Goal: Task Accomplishment & Management: Manage account settings

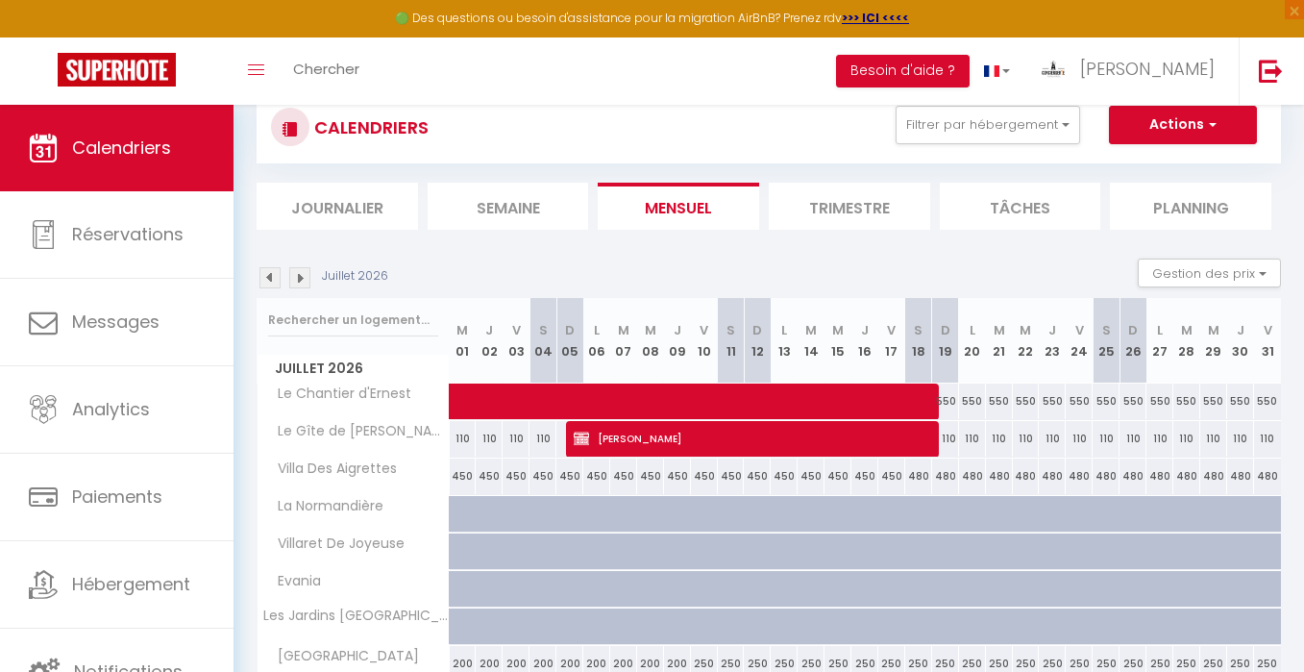
scroll to position [65, 0]
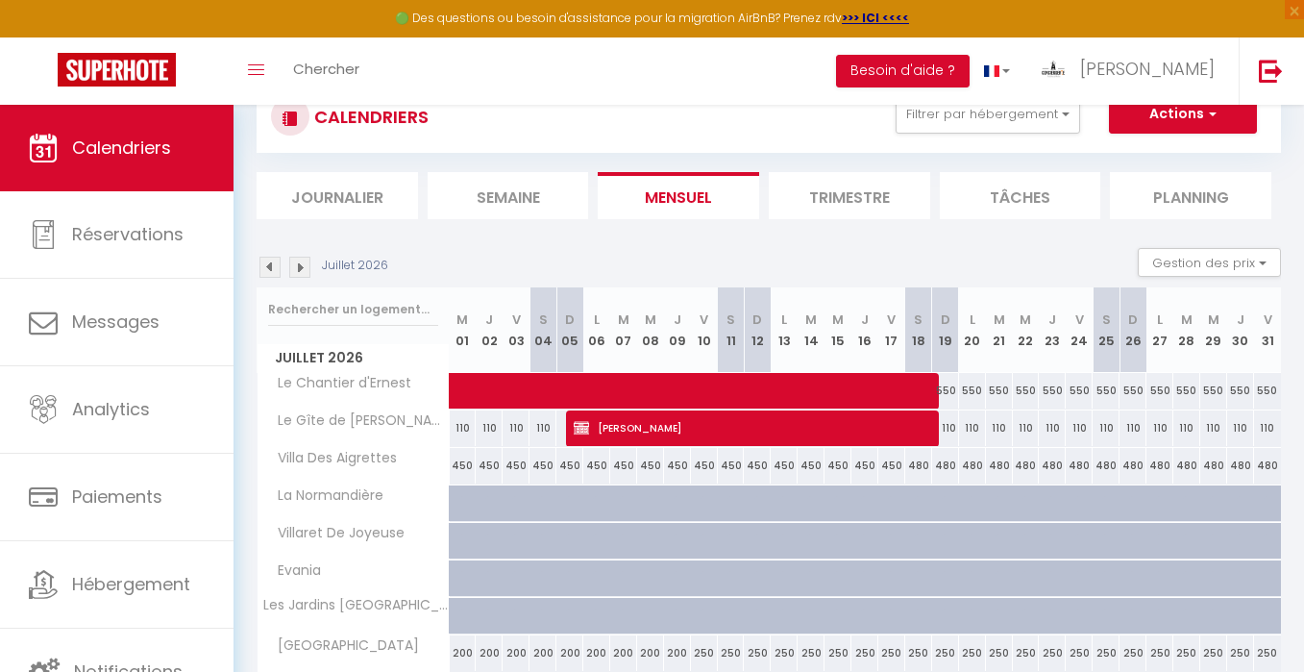
click at [266, 267] on img at bounding box center [269, 267] width 21 height 21
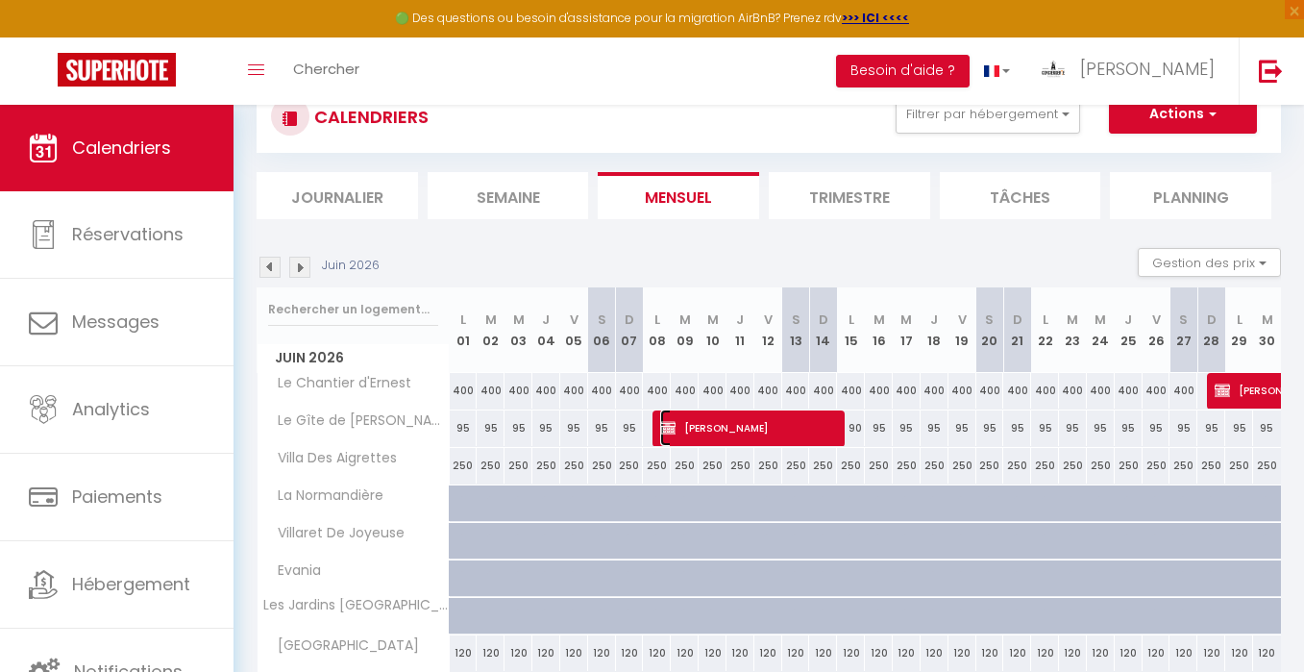
click at [727, 435] on span "[PERSON_NAME]" at bounding box center [748, 427] width 177 height 37
select select "OK"
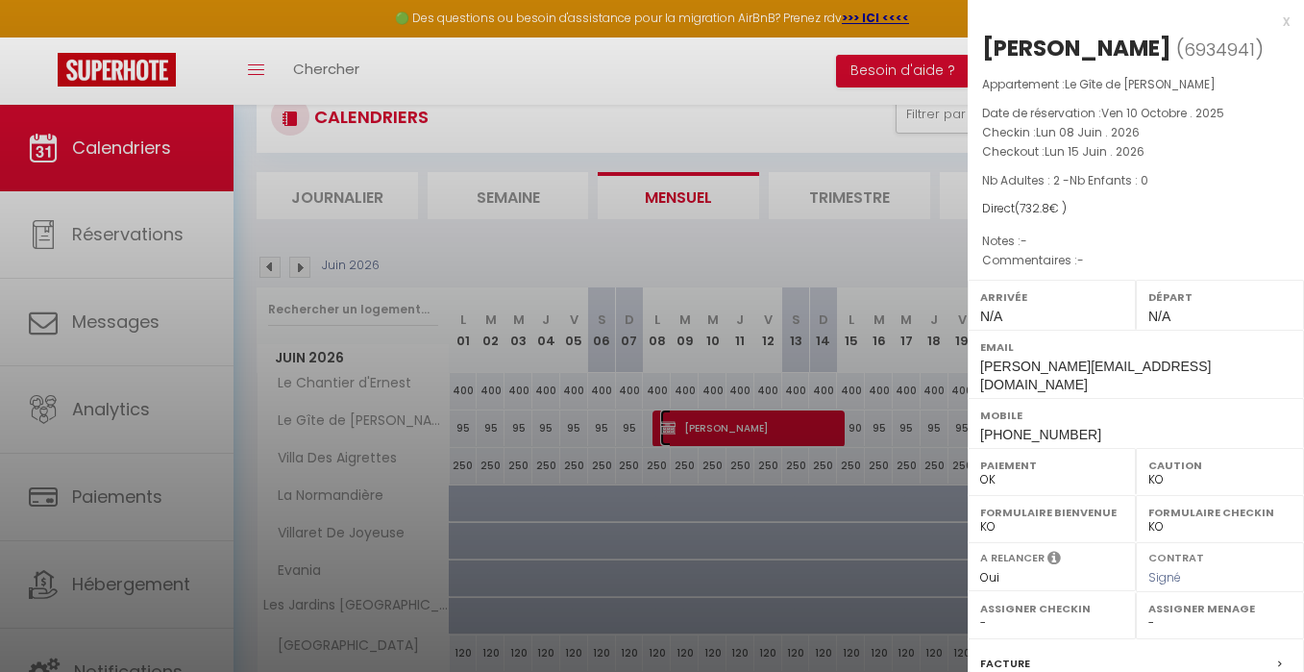
scroll to position [224, 0]
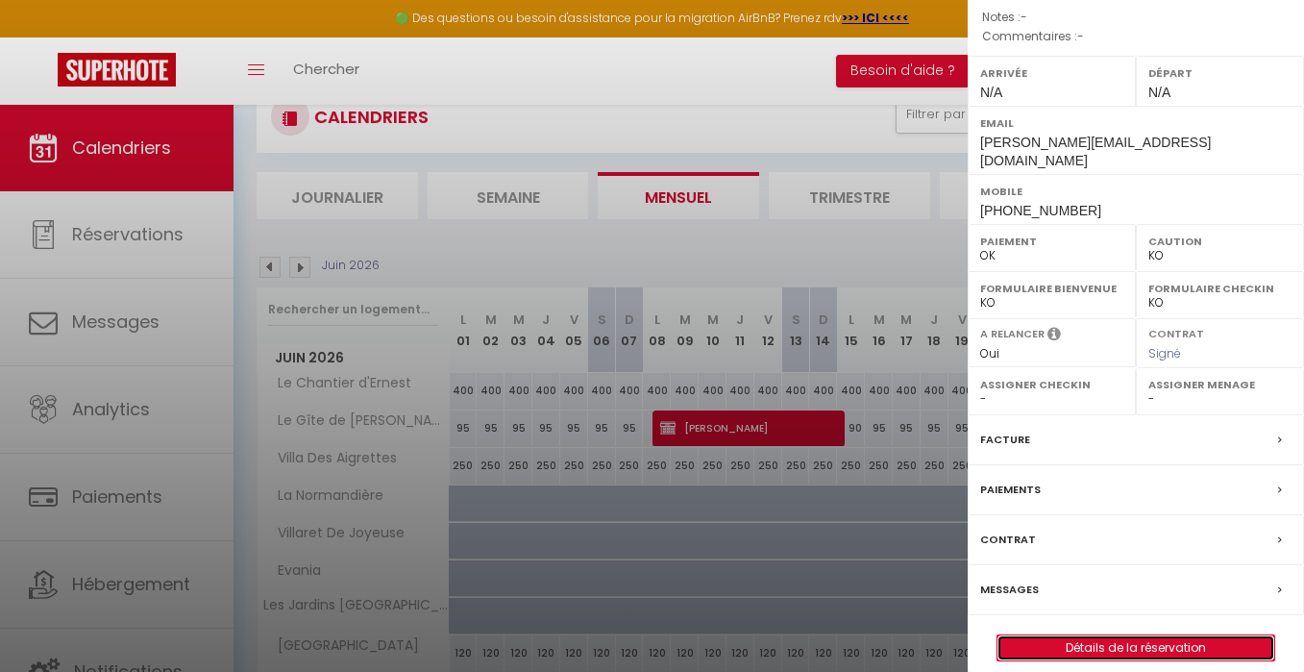
click at [1101, 635] on link "Détails de la réservation" at bounding box center [1135, 647] width 277 height 25
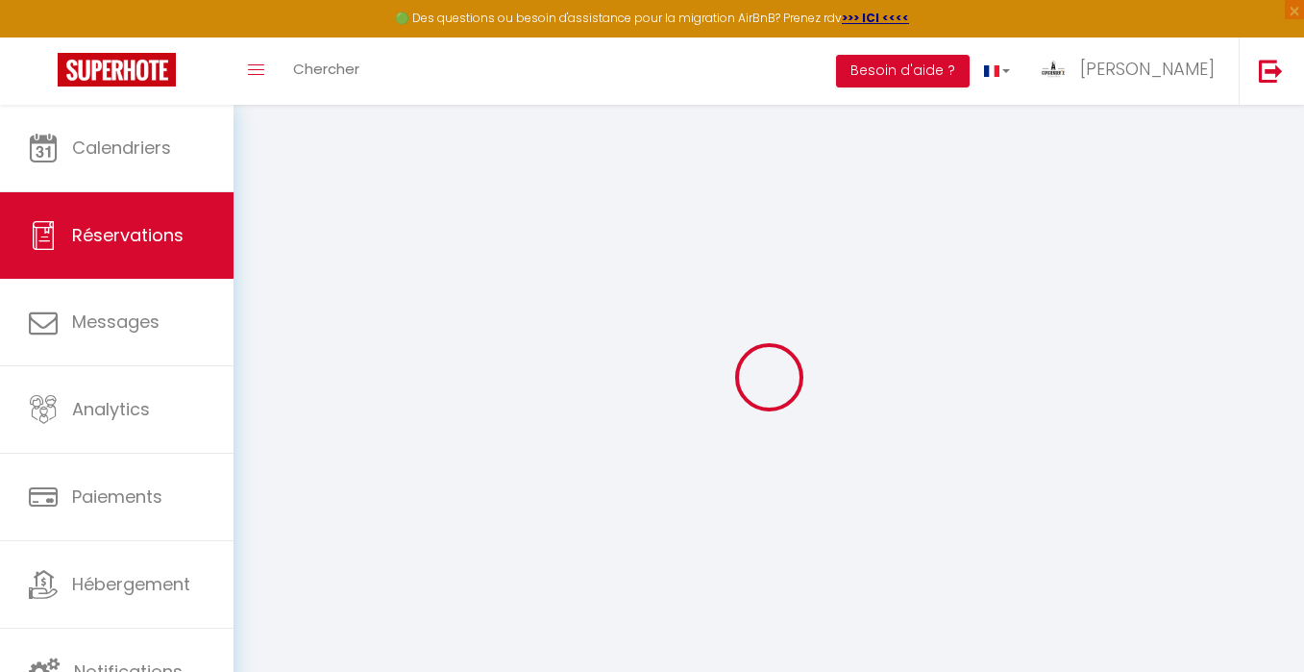
select select
checkbox input "false"
select index
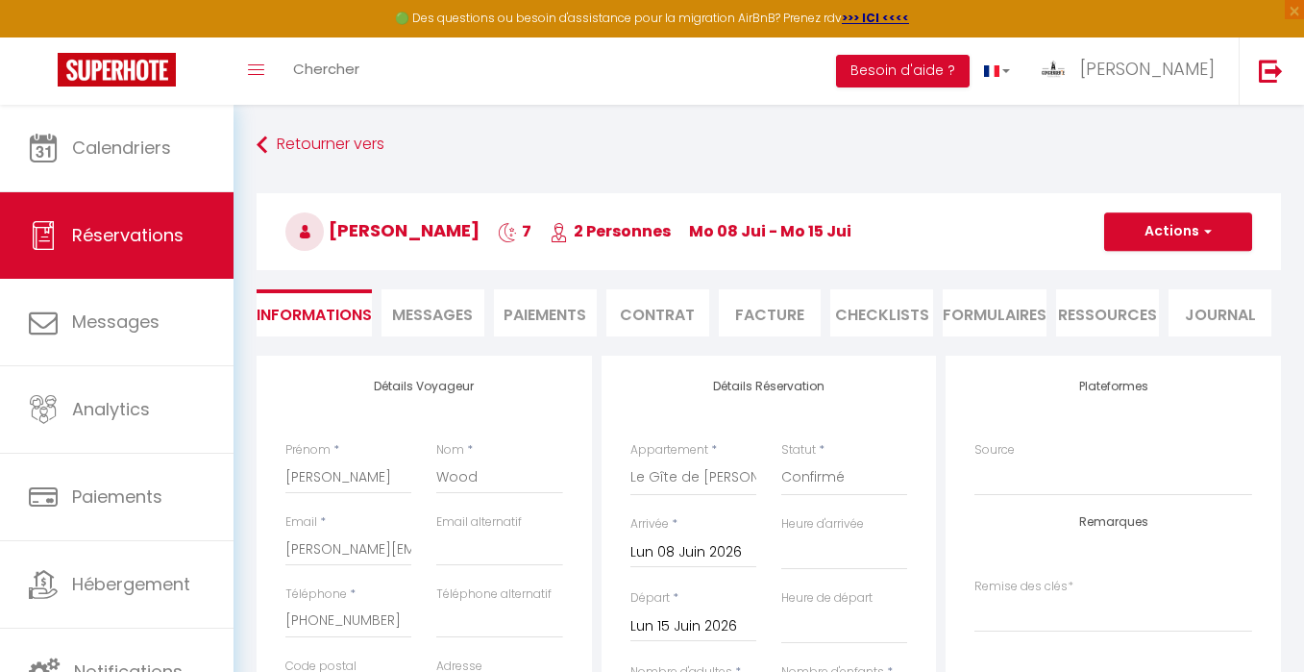
type input "65"
type input "37.8"
select select
checkbox input "false"
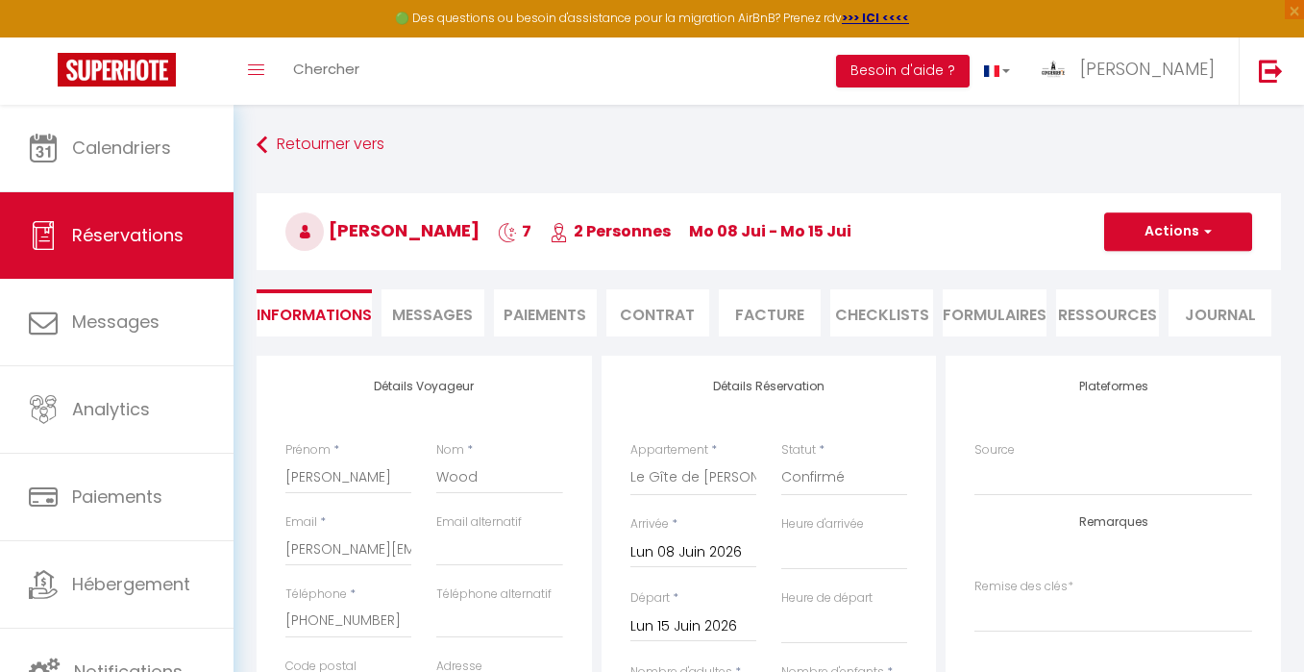
select index
checkbox input "false"
select index
select select
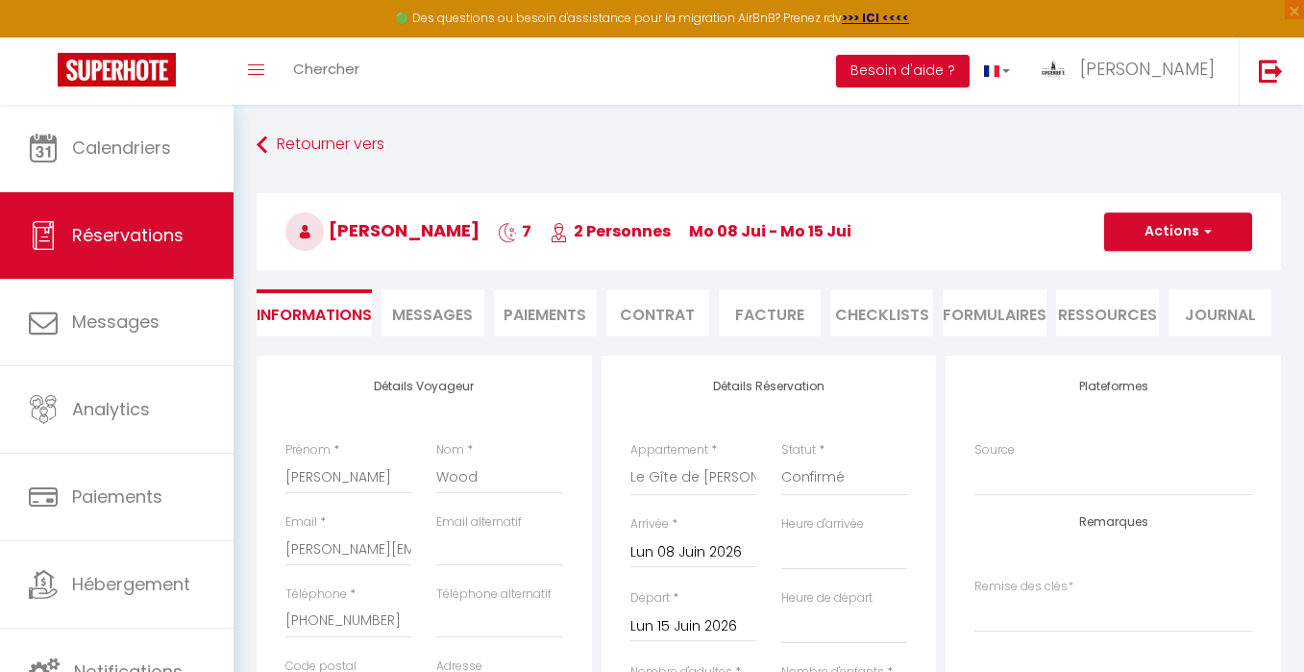
click at [517, 307] on li "Paiements" at bounding box center [545, 312] width 103 height 47
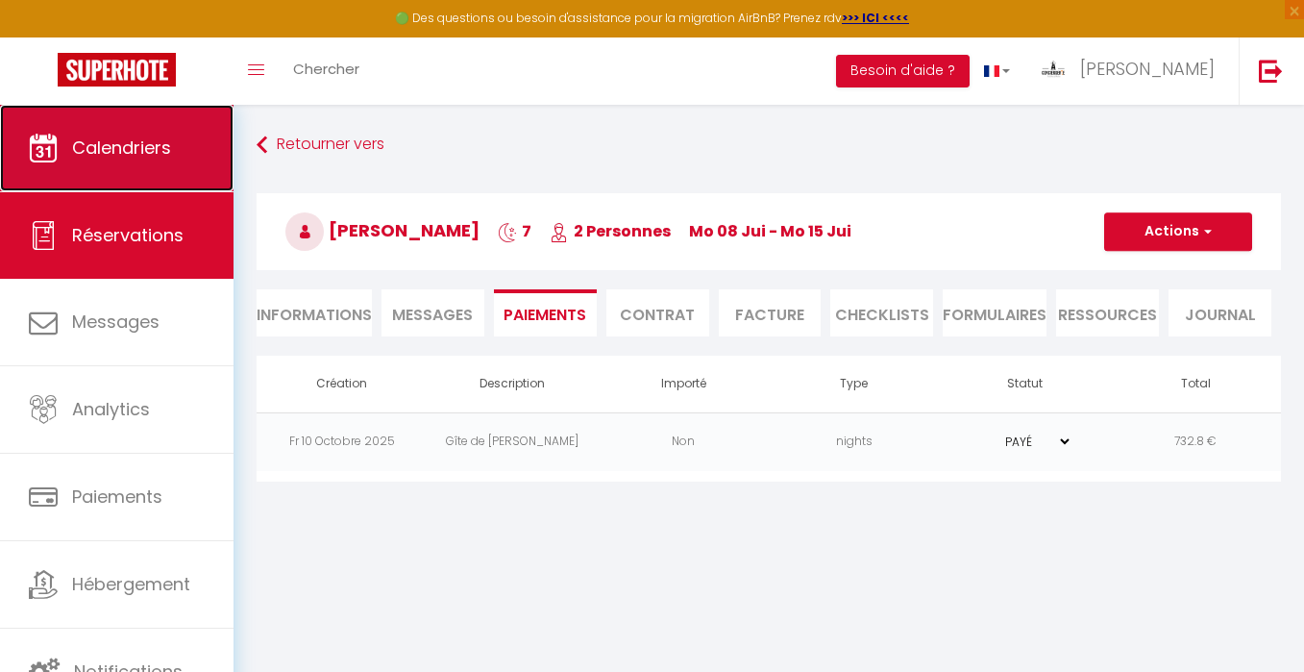
click at [128, 158] on span "Calendriers" at bounding box center [121, 147] width 99 height 24
